Goal: Information Seeking & Learning: Learn about a topic

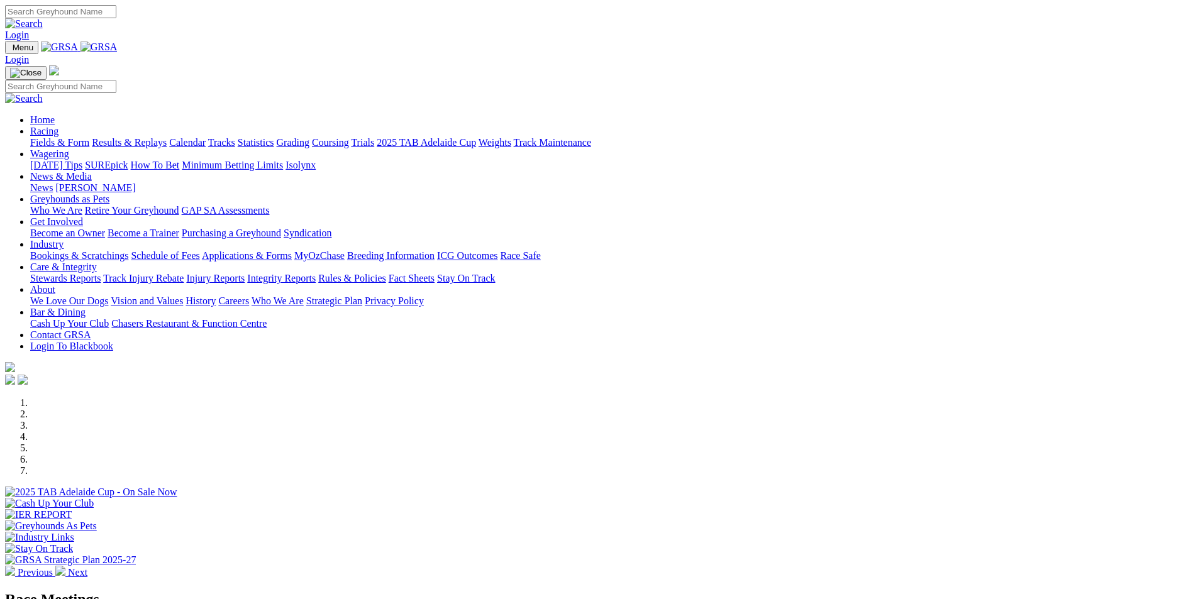
click at [167, 137] on link "Results & Replays" at bounding box center [129, 142] width 75 height 11
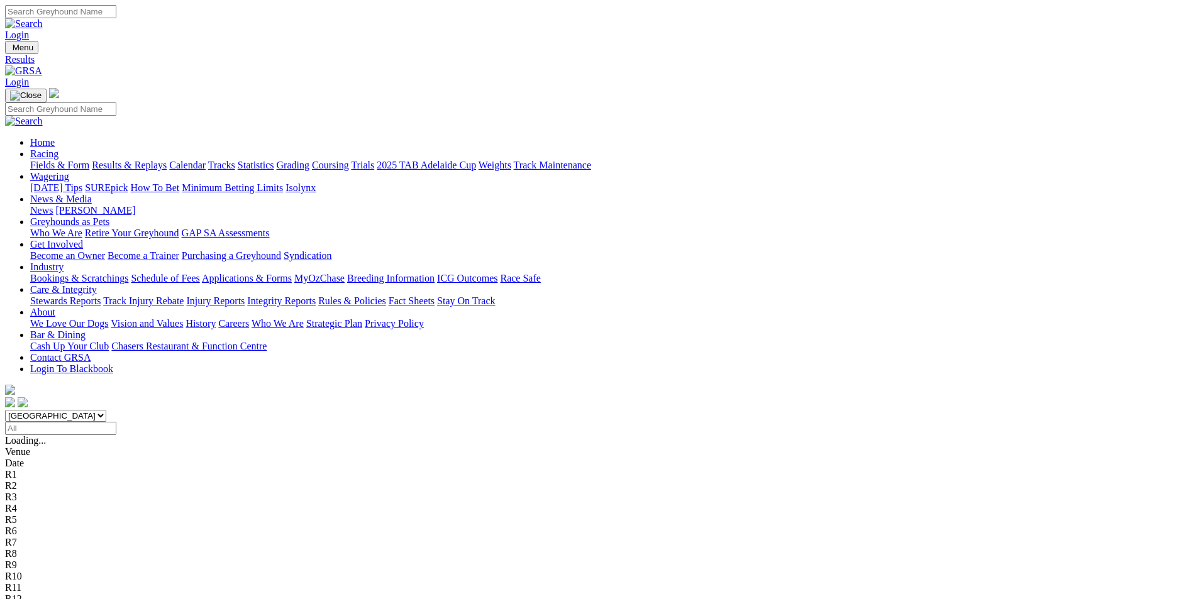
click at [116, 422] on input "Select date" at bounding box center [60, 428] width 111 height 13
type input "[DATE]"
click at [106, 410] on select "South Australia New South Wales Northern Territory Queensland Tasmania Victoria…" at bounding box center [55, 416] width 101 height 12
select select "QLD"
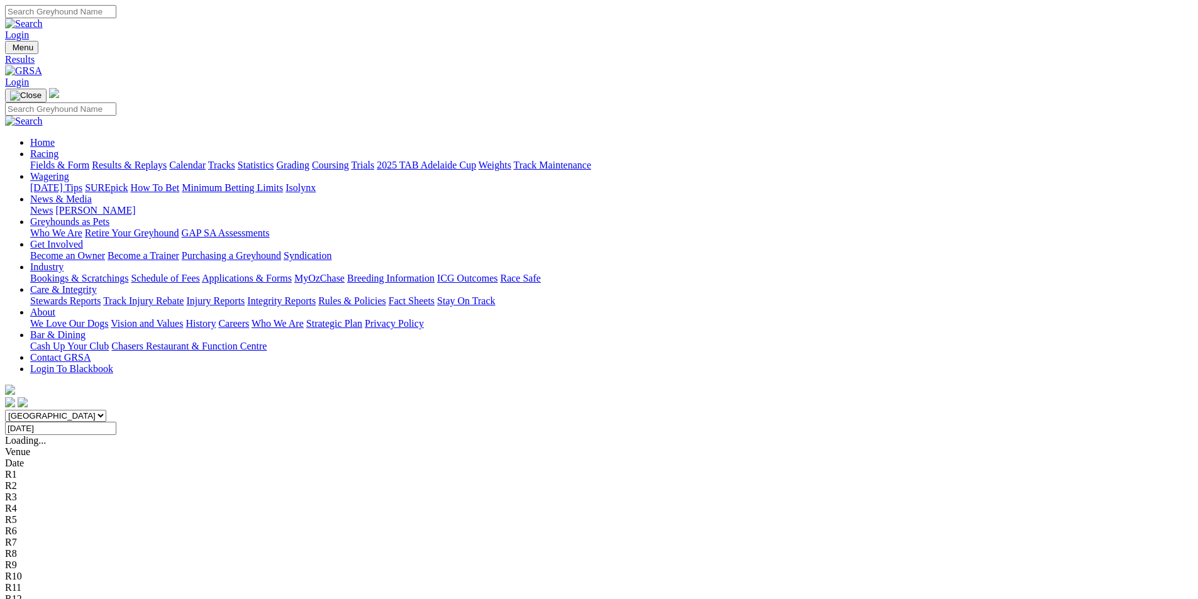
click at [106, 410] on select "South Australia New South Wales Northern Territory Queensland Tasmania Victoria…" at bounding box center [55, 416] width 101 height 12
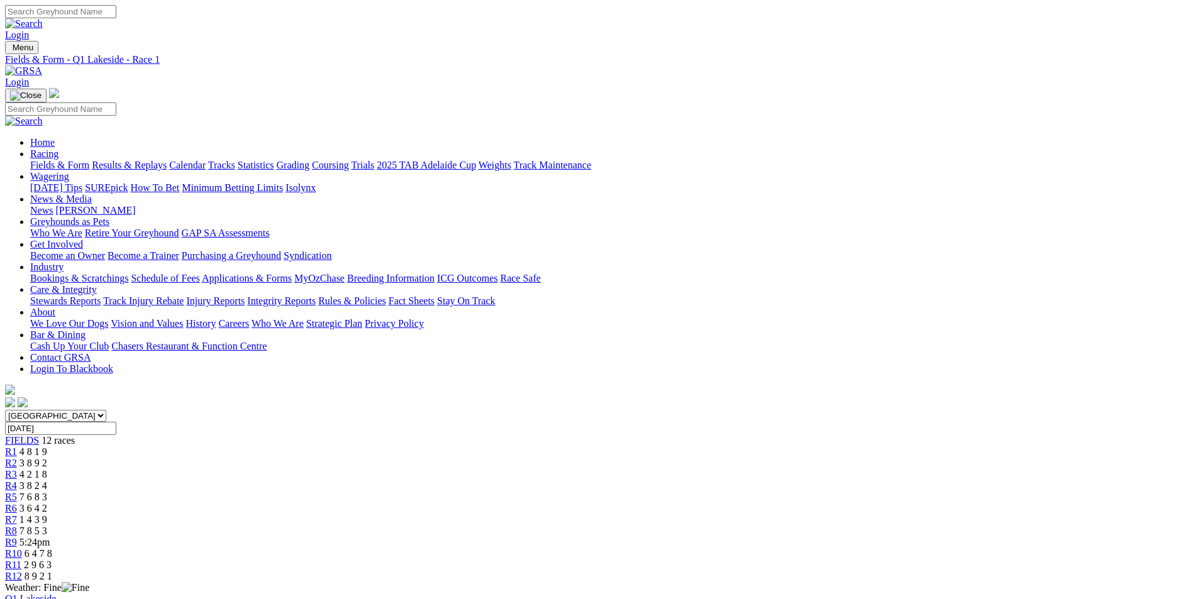
click at [17, 537] on span "R9" at bounding box center [11, 542] width 12 height 11
click at [362, 458] on div "R2 3 8 9 2" at bounding box center [599, 463] width 1188 height 11
click at [17, 514] on link "R7" at bounding box center [11, 519] width 12 height 11
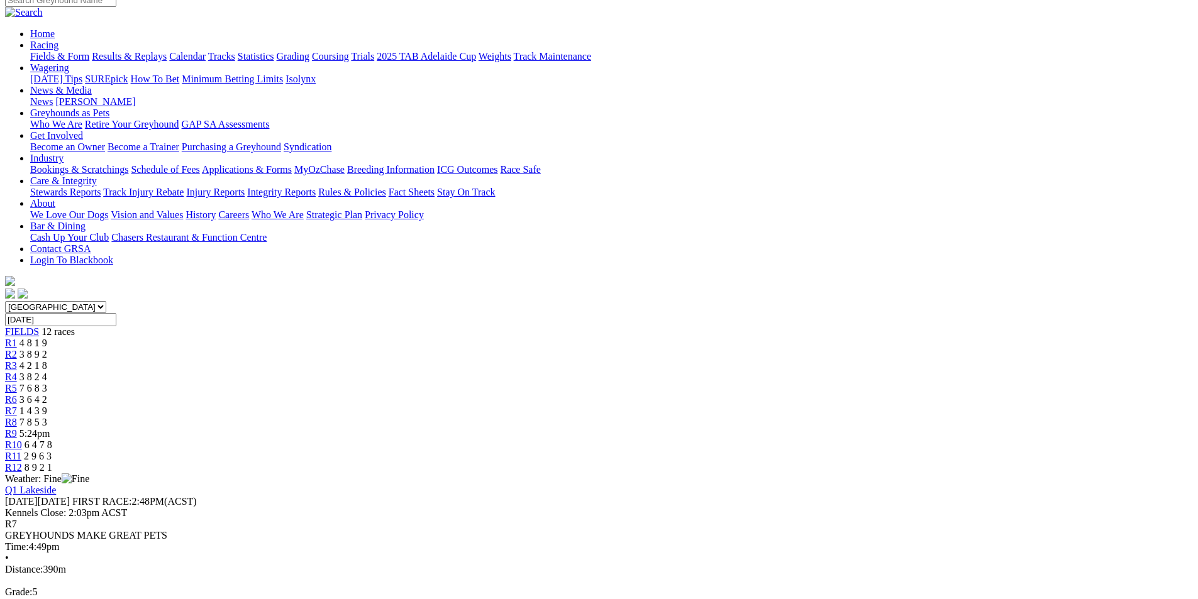
scroll to position [126, 0]
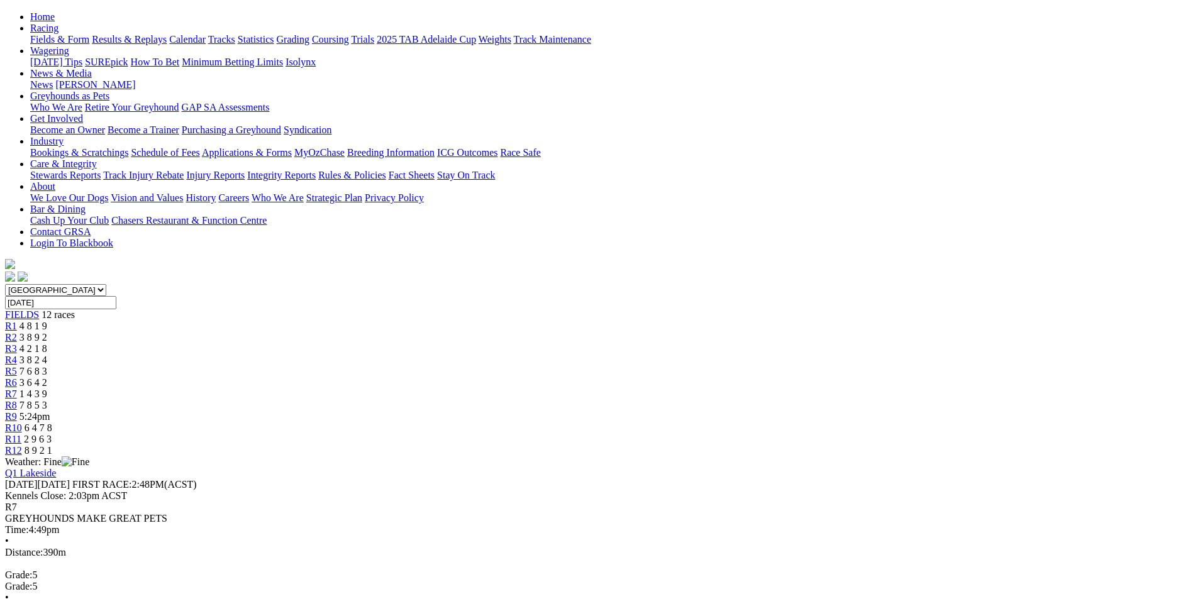
click at [785, 411] on div "R9 5:24pm" at bounding box center [599, 416] width 1188 height 11
